Goal: Task Accomplishment & Management: Complete application form

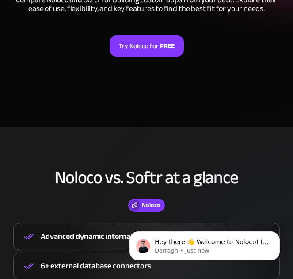
scroll to position [153, 0]
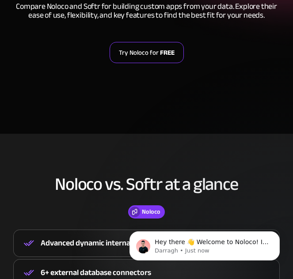
click at [144, 46] on link "Try Noloco for FREE" at bounding box center [147, 52] width 74 height 21
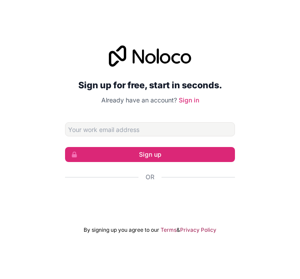
click at [118, 129] on input "Email address" at bounding box center [150, 129] width 170 height 14
type input "[EMAIL_ADDRESS][DOMAIN_NAME]"
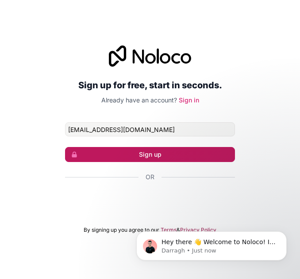
click at [141, 154] on button "Sign up" at bounding box center [150, 154] width 170 height 15
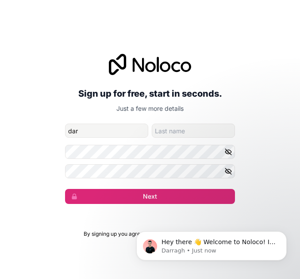
type input "dar"
type input "direct"
click at [226, 149] on icon "button" at bounding box center [228, 152] width 8 height 8
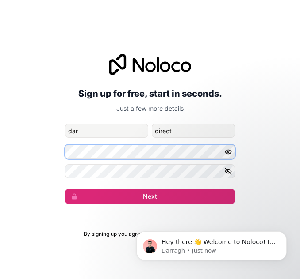
click at [37, 140] on div "Sign up for free, start in seconds. Just a few more details [EMAIL_ADDRESS][DOM…" at bounding box center [150, 129] width 300 height 175
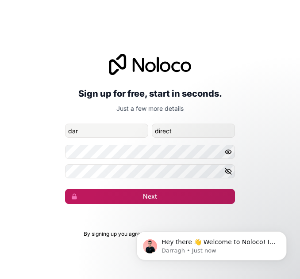
click at [146, 201] on button "Next" at bounding box center [150, 196] width 170 height 15
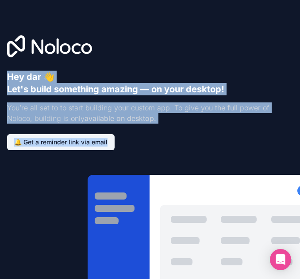
drag, startPoint x: 293, startPoint y: 162, endPoint x: 286, endPoint y: 3, distance: 159.7
click at [286, 3] on div "Hey dar 👋 Let's build something amazing — on your desktop! You’re all set to to…" at bounding box center [150, 139] width 300 height 279
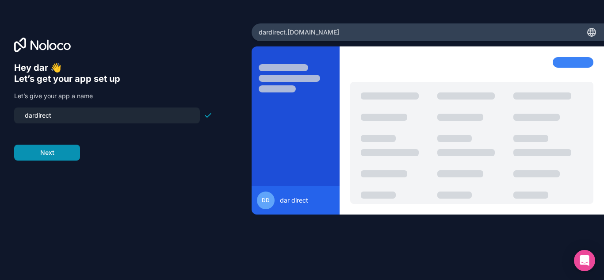
click at [33, 149] on button "Next" at bounding box center [47, 152] width 66 height 16
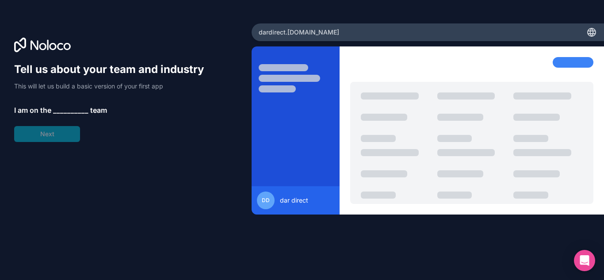
click at [70, 110] on span "__________" at bounding box center [70, 110] width 35 height 11
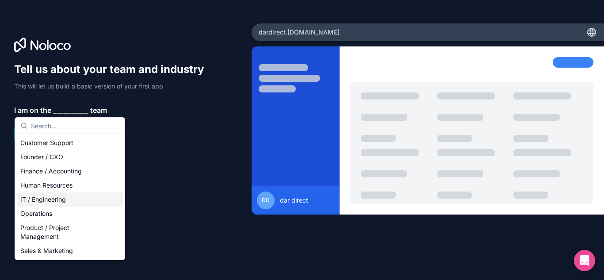
click at [44, 195] on div "IT / Engineering" at bounding box center [70, 199] width 106 height 14
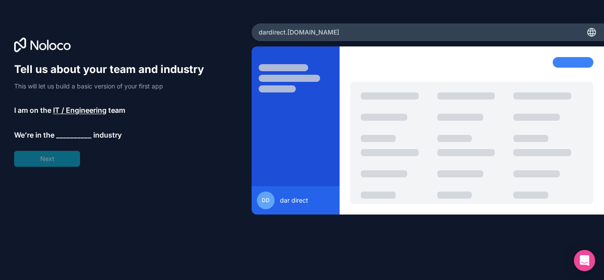
click at [59, 158] on div "Tell us about your team and industry This will let us build a basic version of …" at bounding box center [113, 114] width 198 height 104
click at [65, 134] on span "__________" at bounding box center [73, 134] width 35 height 11
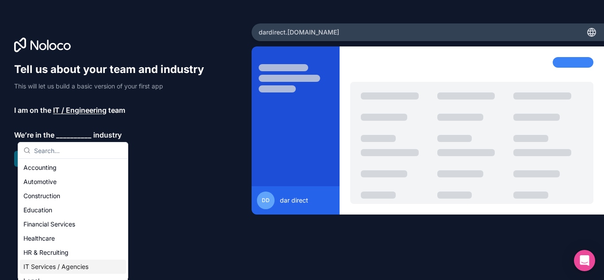
click at [60, 266] on div "IT Services / Agencies" at bounding box center [73, 266] width 106 height 14
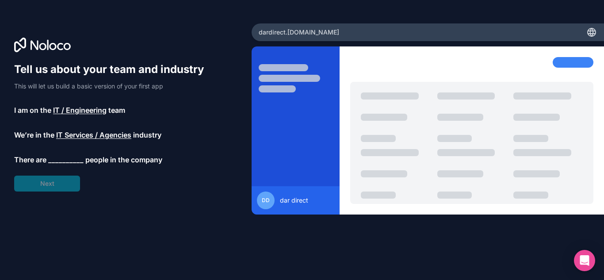
click at [62, 160] on span "__________" at bounding box center [65, 159] width 35 height 11
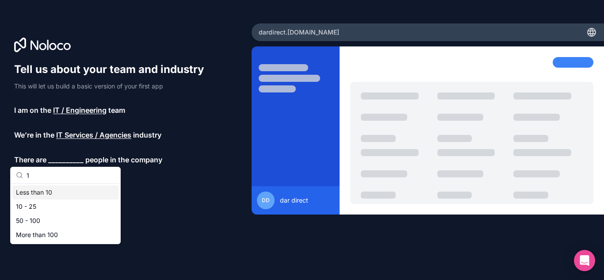
type input "1"
click at [48, 190] on div "Less than 10" at bounding box center [65, 192] width 106 height 14
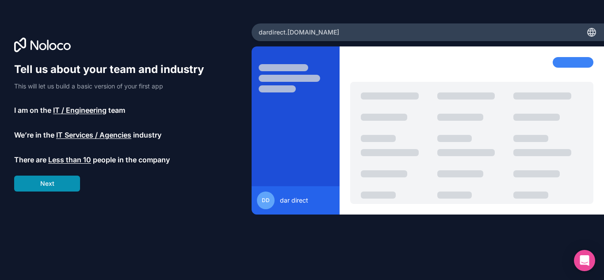
click at [46, 180] on button "Next" at bounding box center [47, 183] width 66 height 16
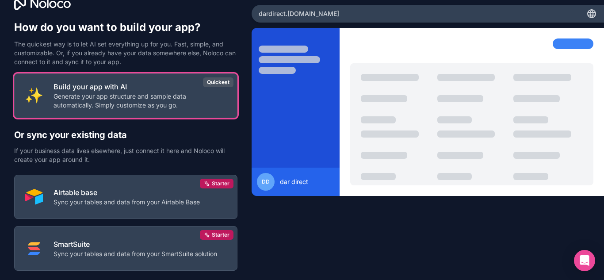
scroll to position [13, 0]
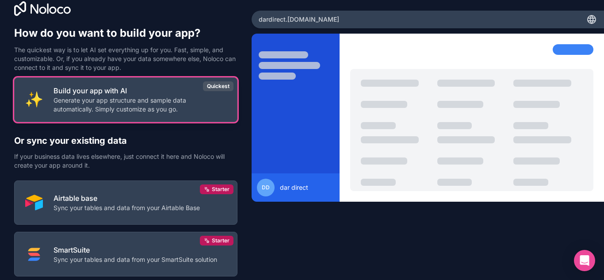
click at [167, 102] on p "Generate your app structure and sample data automatically. Simply customize as …" at bounding box center [139, 105] width 173 height 18
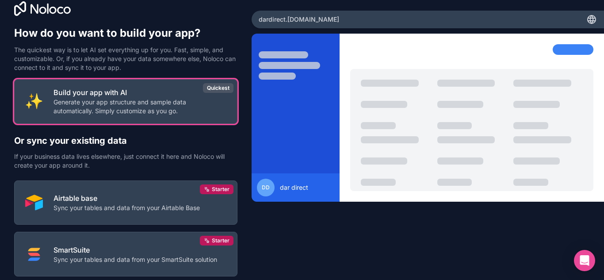
drag, startPoint x: 595, startPoint y: 127, endPoint x: 603, endPoint y: 176, distance: 50.2
click at [299, 177] on div "How do you want to build your app? The quickest way is to let AI set everything…" at bounding box center [302, 140] width 604 height 280
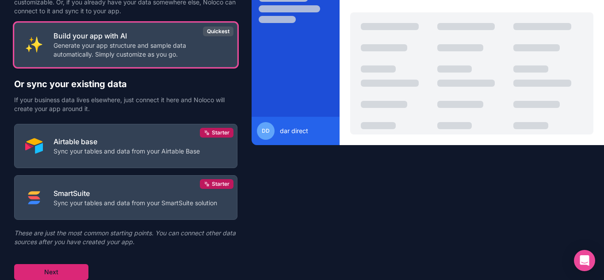
click at [47, 269] on button "Next" at bounding box center [51, 272] width 74 height 16
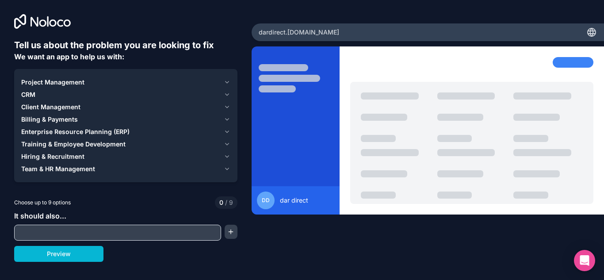
click at [30, 91] on span "CRM" at bounding box center [28, 94] width 14 height 9
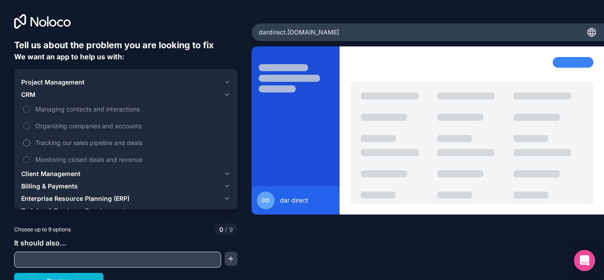
click at [25, 143] on button "Tracking our sales pipeline and deals" at bounding box center [26, 142] width 7 height 7
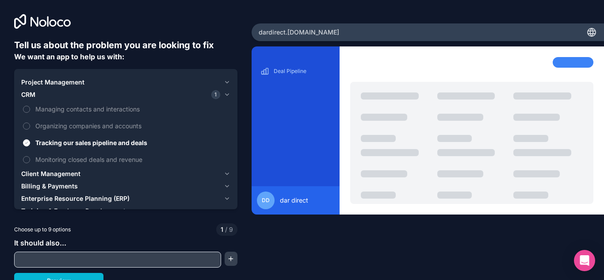
click at [82, 261] on input "text" at bounding box center [117, 259] width 202 height 12
click at [224, 256] on button "button" at bounding box center [230, 258] width 13 height 14
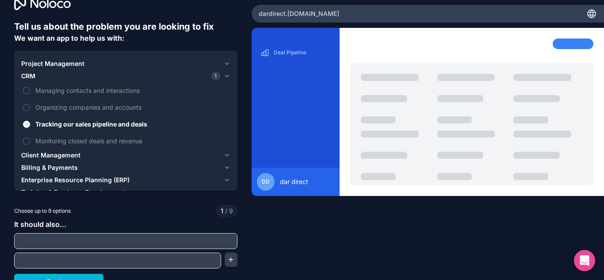
scroll to position [28, 0]
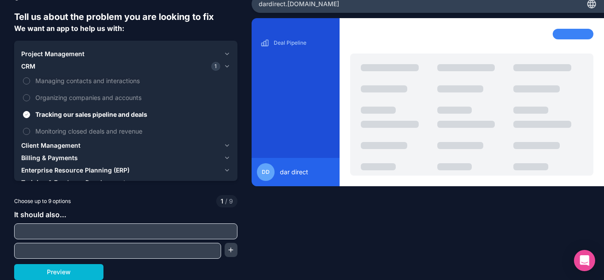
click at [148, 228] on input "text" at bounding box center [125, 231] width 219 height 12
click at [56, 156] on span "Billing & Payments" at bounding box center [49, 157] width 57 height 9
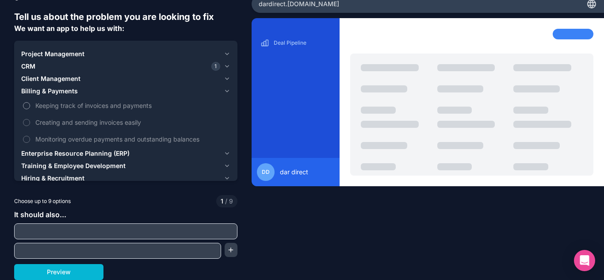
click at [71, 105] on span "Keeping track of invoices and payments" at bounding box center [131, 105] width 193 height 9
click at [30, 105] on button "Keeping track of invoices and payments" at bounding box center [26, 105] width 7 height 7
click at [68, 77] on span "Client Management" at bounding box center [50, 78] width 59 height 9
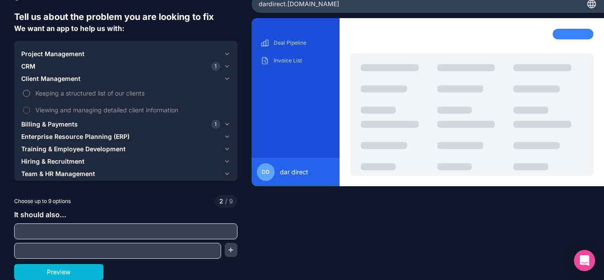
click at [62, 90] on span "Keeping a structured list of our clients" at bounding box center [131, 92] width 193 height 9
click at [30, 90] on button "Keeping a structured list of our clients" at bounding box center [26, 93] width 7 height 7
click at [71, 54] on span "Project Management" at bounding box center [52, 53] width 63 height 9
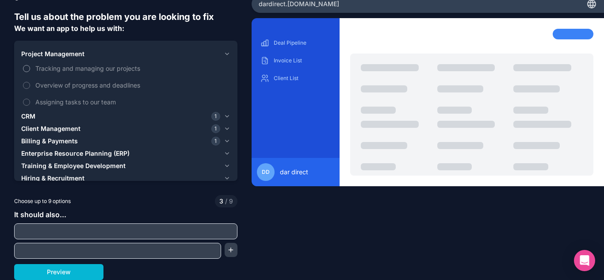
click at [115, 72] on span "Tracking and managing our projects" at bounding box center [131, 68] width 193 height 9
click at [30, 72] on button "Tracking and managing our projects" at bounding box center [26, 68] width 7 height 7
click at [102, 100] on span "Assigning tasks to our team" at bounding box center [131, 101] width 193 height 9
click at [30, 100] on button "Assigning tasks to our team" at bounding box center [26, 102] width 7 height 7
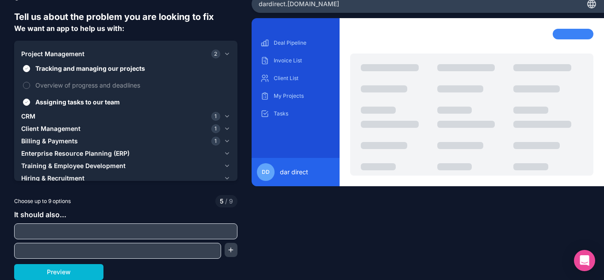
type button "on"
click at [73, 177] on span "Hiring & Recruitment" at bounding box center [52, 178] width 63 height 9
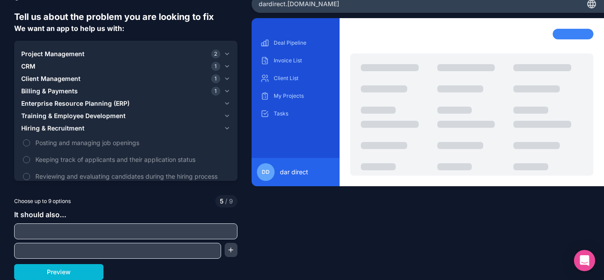
click at [67, 118] on span "Training & Employee Development" at bounding box center [73, 115] width 104 height 9
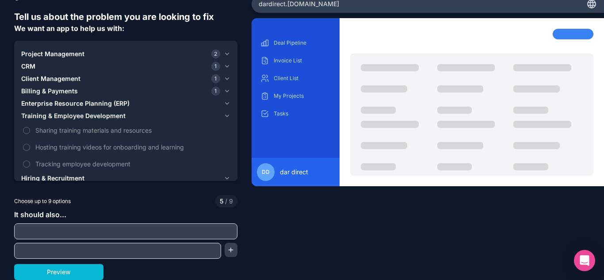
click at [55, 105] on span "Enterprise Resource Planning (ERP)" at bounding box center [75, 103] width 108 height 9
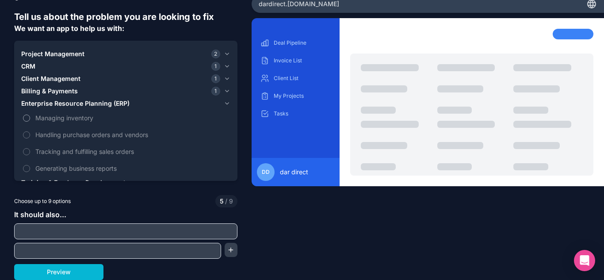
click at [53, 116] on span "Managing inventory" at bounding box center [131, 117] width 193 height 9
click at [30, 116] on button "Managing inventory" at bounding box center [26, 117] width 7 height 7
click at [81, 149] on span "Tracking and fulfilling sales orders" at bounding box center [131, 151] width 193 height 9
click at [30, 149] on button "Tracking and fulfilling sales orders" at bounding box center [26, 151] width 7 height 7
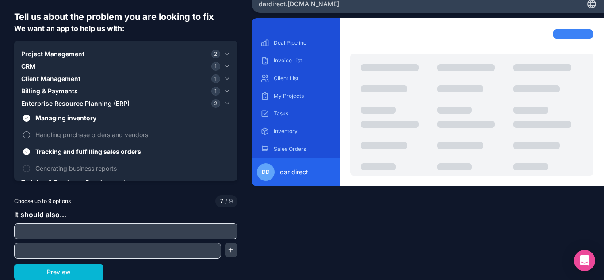
click at [79, 132] on span "Handling purchase orders and vendors" at bounding box center [131, 134] width 193 height 9
click at [30, 132] on button "Handling purchase orders and vendors" at bounding box center [26, 134] width 7 height 7
click at [67, 167] on span "Generating business reports" at bounding box center [131, 167] width 193 height 9
click at [30, 167] on button "Generating business reports" at bounding box center [26, 168] width 7 height 7
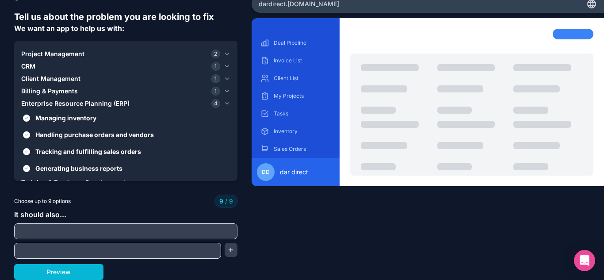
scroll to position [0, 0]
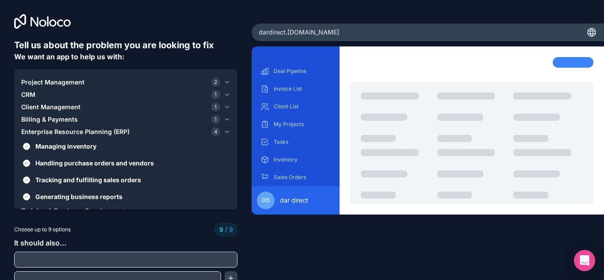
click at [52, 114] on button "Billing & Payments 1" at bounding box center [125, 119] width 209 height 12
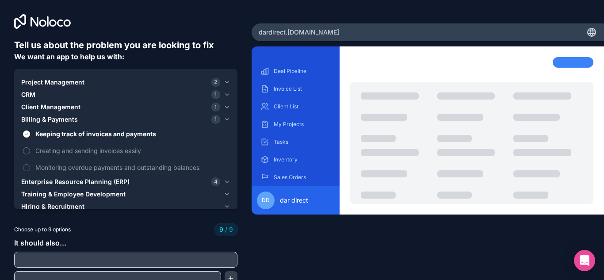
click at [47, 106] on span "Client Management" at bounding box center [50, 107] width 59 height 9
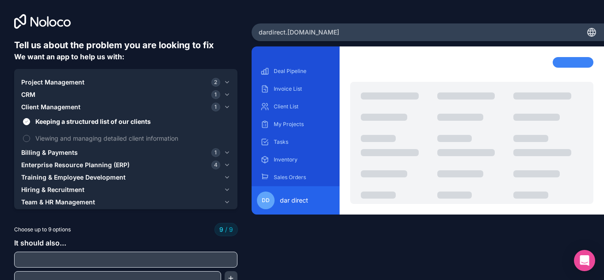
scroll to position [28, 0]
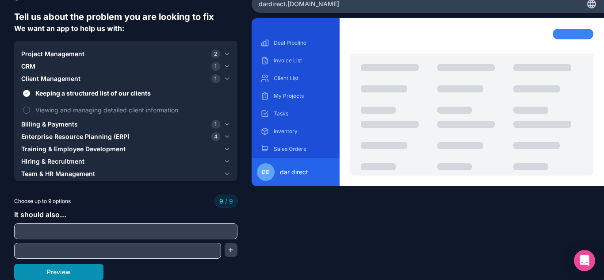
click at [55, 277] on button "Preview" at bounding box center [58, 272] width 89 height 16
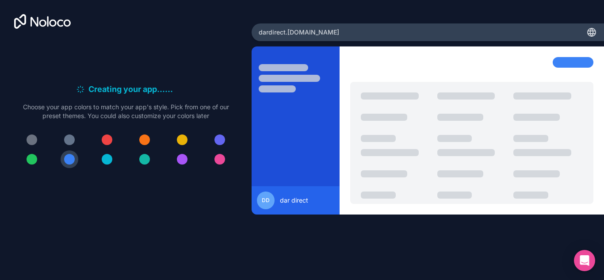
scroll to position [0, 0]
